Goal: Information Seeking & Learning: Learn about a topic

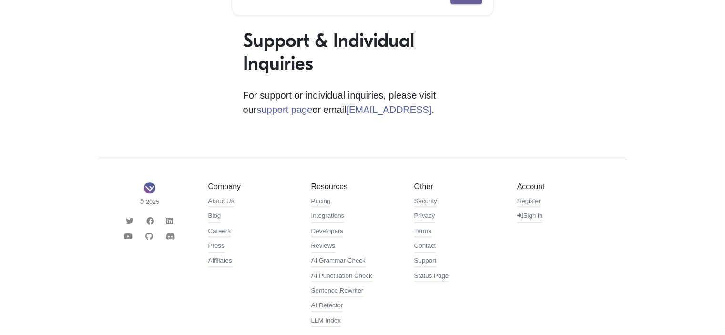
scroll to position [312, 0]
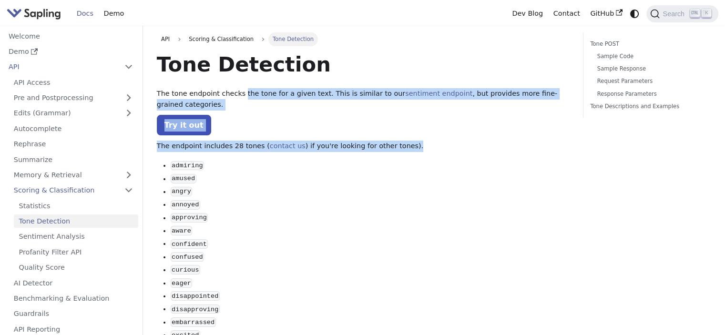
drag, startPoint x: 236, startPoint y: 95, endPoint x: 406, endPoint y: 138, distance: 175.0
click at [406, 141] on p "The endpoint includes 28 tones ( contact us ) if you're looking for other tones…" at bounding box center [363, 146] width 412 height 11
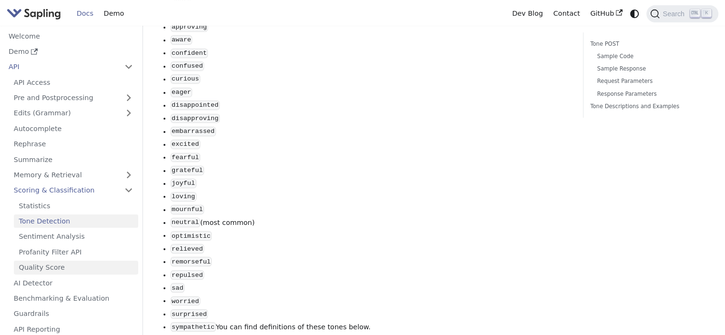
click at [31, 265] on link "Quality Score" at bounding box center [76, 268] width 124 height 14
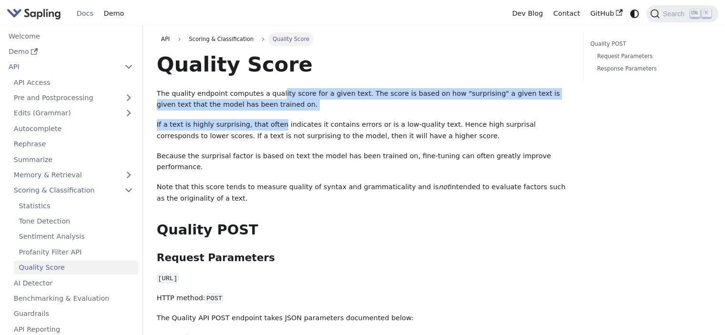
drag, startPoint x: 271, startPoint y: 91, endPoint x: 271, endPoint y: 123, distance: 32.4
click at [271, 123] on div "Quality Score The quality endpoint computes a quality score for a given text. T…" at bounding box center [363, 313] width 412 height 525
click at [271, 123] on p "If a text is highly surprising, that often indicates it contains errors or is a…" at bounding box center [363, 130] width 412 height 23
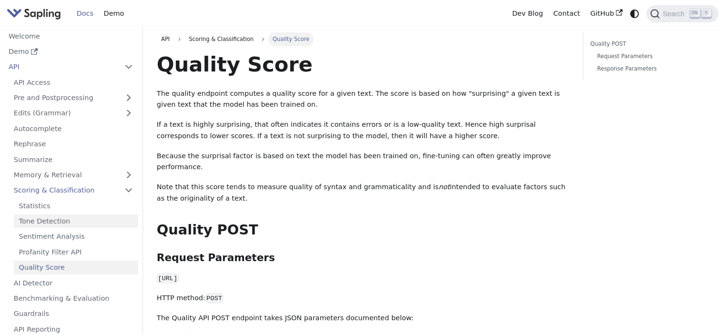
click at [69, 224] on link "Tone Detection" at bounding box center [76, 221] width 124 height 14
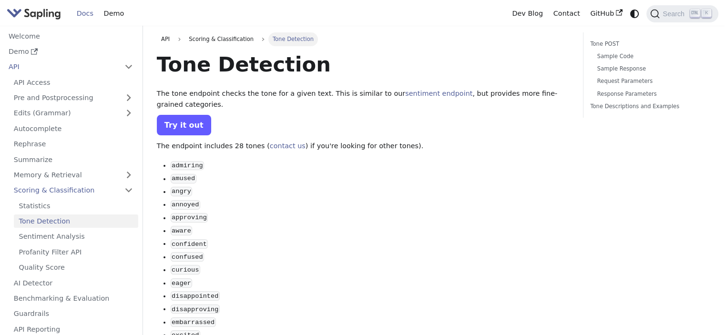
click at [186, 115] on link "Try it out" at bounding box center [184, 125] width 54 height 20
